Goal: Task Accomplishment & Management: Manage account settings

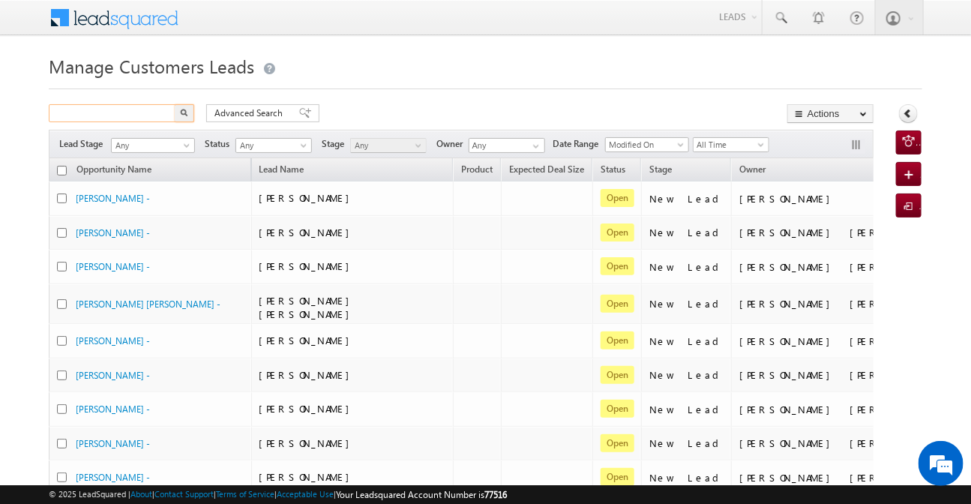
click at [154, 118] on input "text" at bounding box center [113, 113] width 128 height 18
paste input "996160"
type input "996160"
click at [175, 104] on button "button" at bounding box center [184, 113] width 19 height 18
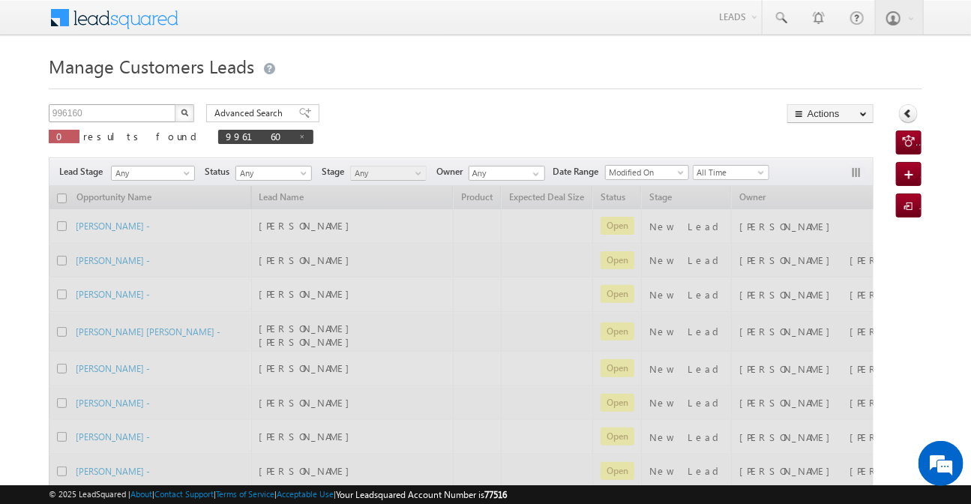
click at [175, 104] on button "button" at bounding box center [184, 113] width 19 height 18
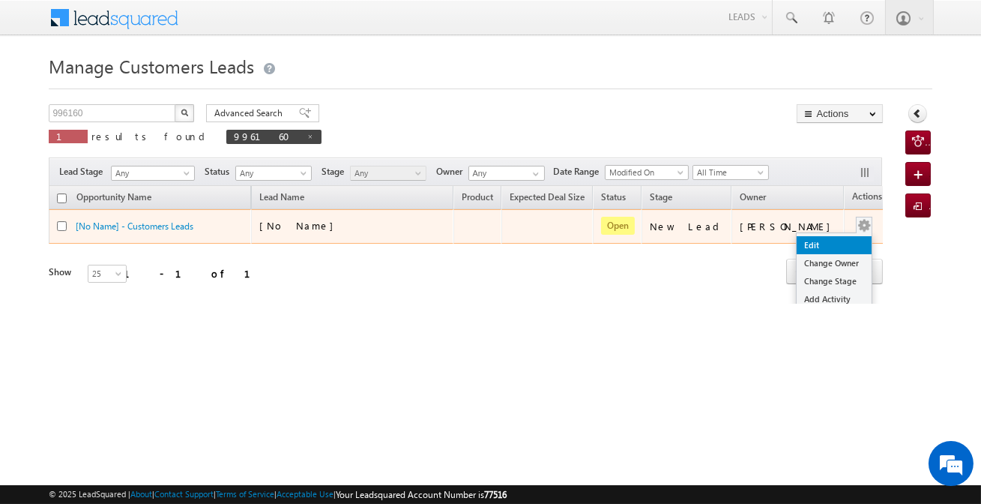
click at [813, 241] on link "Edit" at bounding box center [834, 245] width 75 height 18
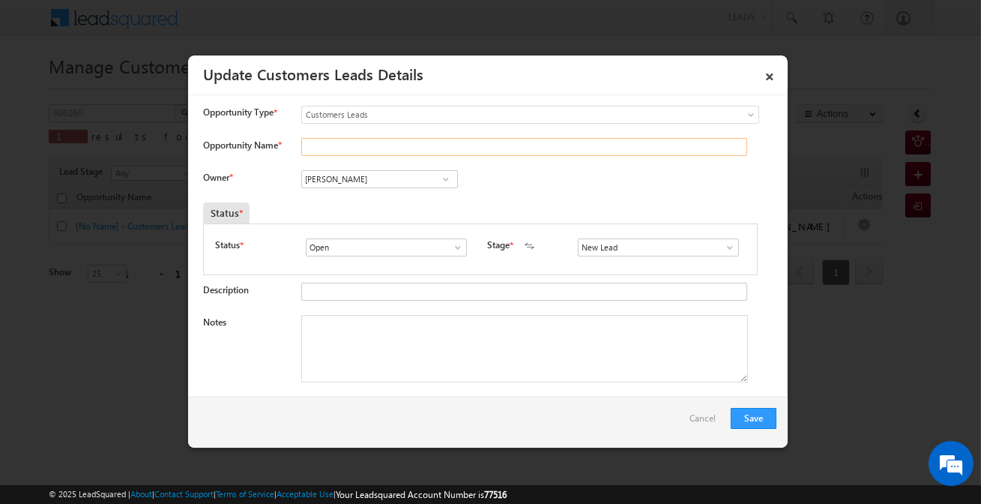
click at [433, 150] on input "Opportunity Name *" at bounding box center [524, 147] width 446 height 18
paste input "[PERSON_NAME]"
type input "[PERSON_NAME]"
click at [662, 256] on div "New Lead Interested Pending Documents Sales Marked Pending for Follow-Up Not Co…" at bounding box center [662, 248] width 168 height 21
click at [659, 249] on input "New Lead" at bounding box center [658, 247] width 161 height 18
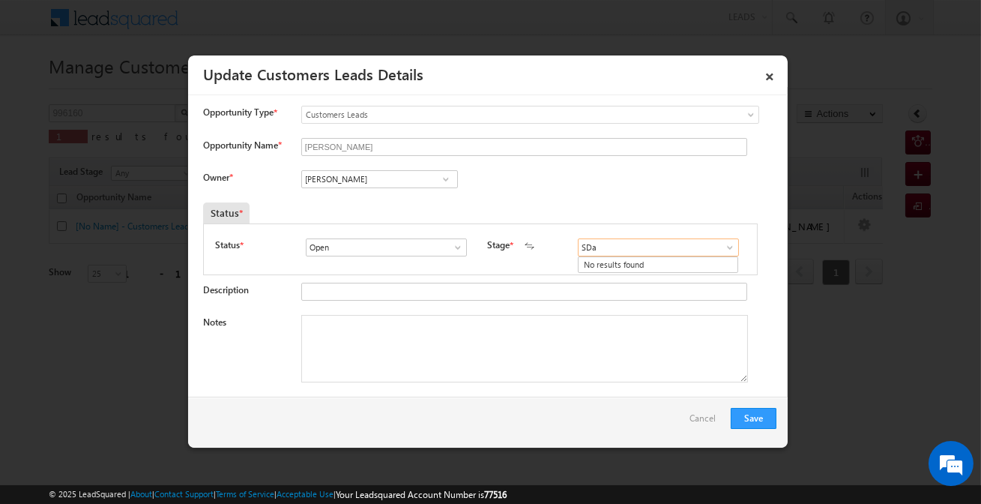
click at [659, 249] on input "SDa" at bounding box center [658, 247] width 161 height 18
click at [652, 263] on link "Sales Marked" at bounding box center [658, 264] width 160 height 17
type input "Sales Marked"
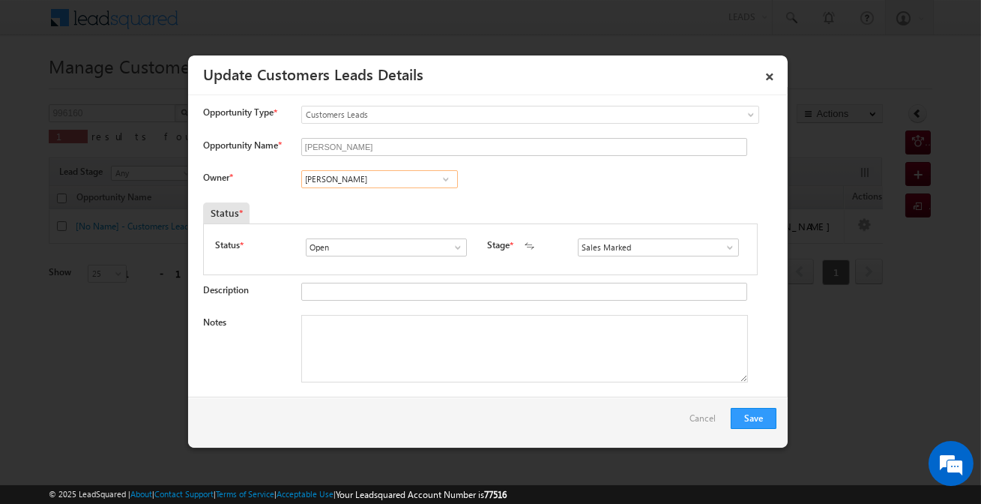
click at [368, 183] on input "[PERSON_NAME]" at bounding box center [379, 179] width 157 height 18
paste input "[PERSON_NAME]"
click at [394, 202] on span "[PERSON_NAME][EMAIL_ADDRESS][PERSON_NAME][DOMAIN_NAME]" at bounding box center [374, 207] width 135 height 11
type input "[PERSON_NAME]"
click at [428, 337] on textarea "Notes" at bounding box center [524, 348] width 447 height 67
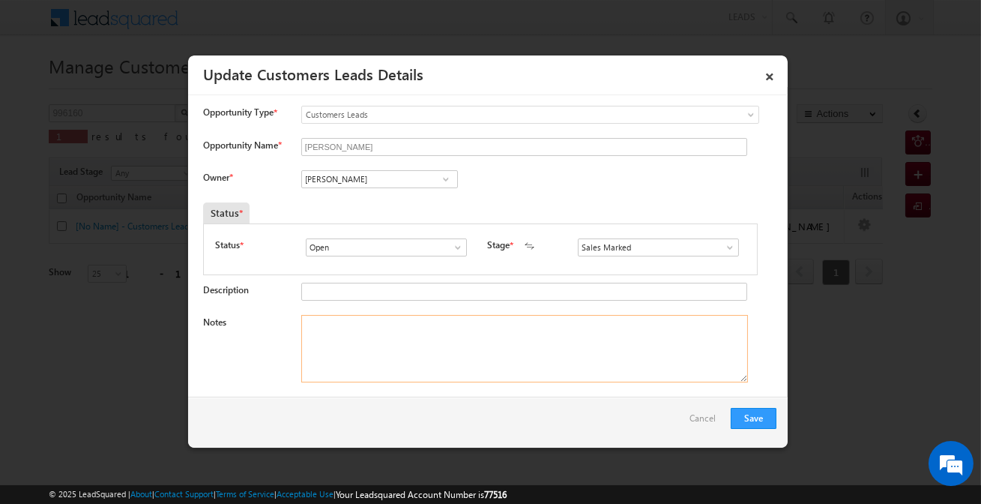
paste textarea "996160 / [PERSON_NAME] / 40 lakh Required / purchase new property / Customer is…"
type textarea "996160 / [PERSON_NAME] / 40 lakh Required / purchase new property / Customer is…"
click at [747, 414] on button "Save" at bounding box center [754, 418] width 46 height 21
